Goal: Find specific page/section: Find specific page/section

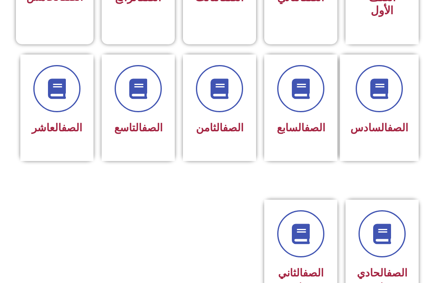
scroll to position [305, 0]
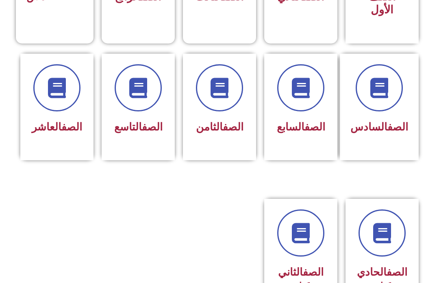
click at [223, 133] on span "الصف الثامن" at bounding box center [220, 127] width 48 height 12
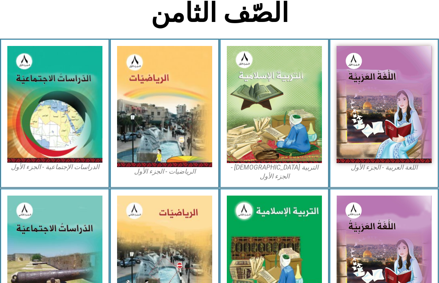
scroll to position [152, 0]
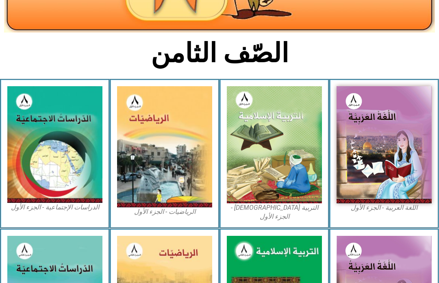
click at [285, 143] on img at bounding box center [274, 145] width 95 height 117
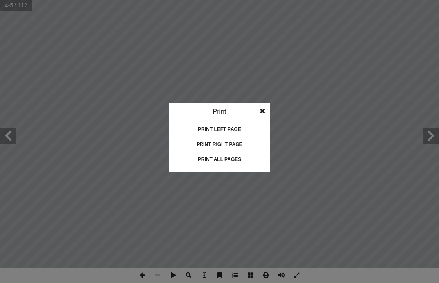
click at [238, 158] on div "Print all pages" at bounding box center [219, 159] width 81 height 13
